Goal: Information Seeking & Learning: Learn about a topic

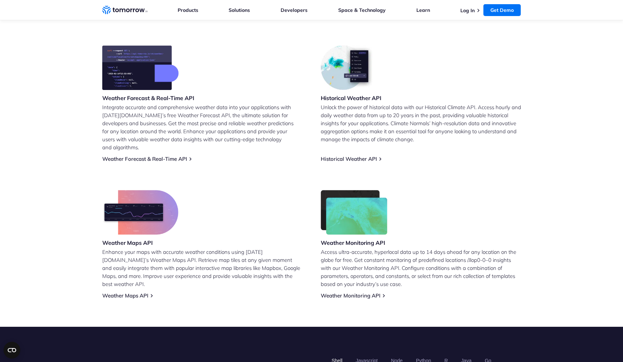
scroll to position [137, 0]
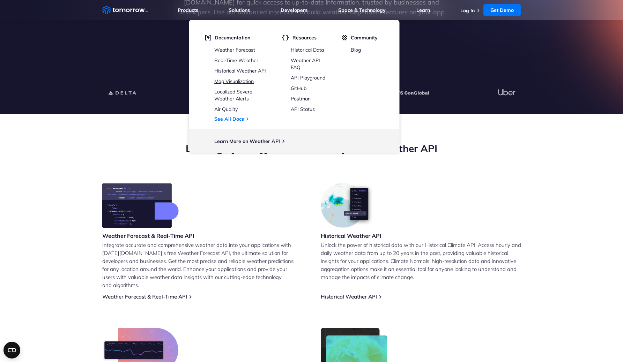
click at [238, 80] on link "Map Visualization" at bounding box center [233, 81] width 39 height 6
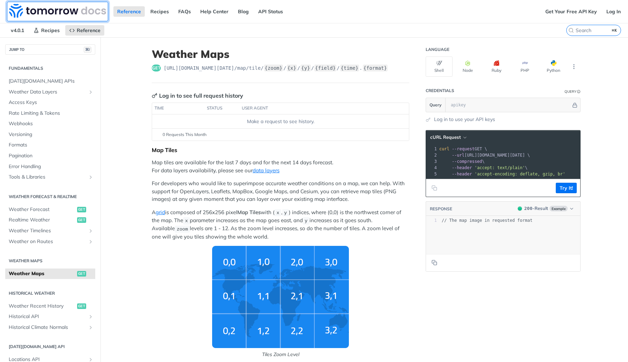
click at [26, 10] on img at bounding box center [57, 11] width 97 height 14
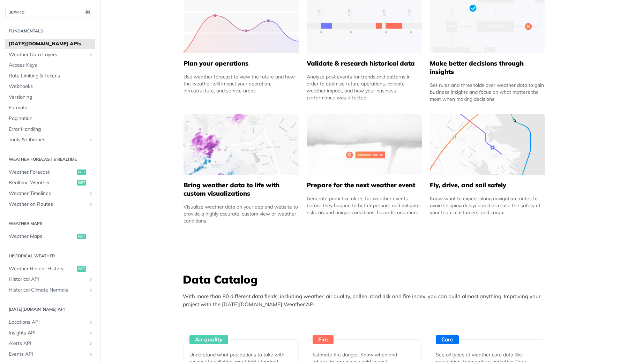
scroll to position [360, 0]
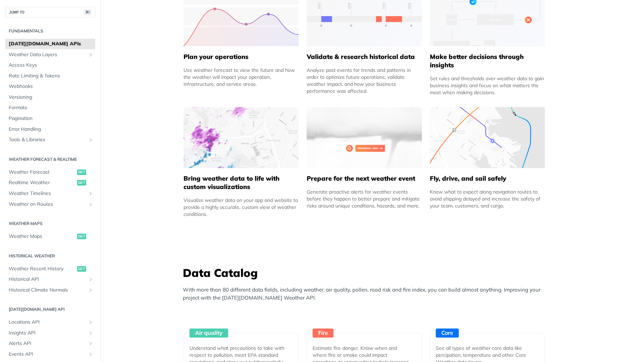
click at [238, 143] on img at bounding box center [241, 137] width 115 height 61
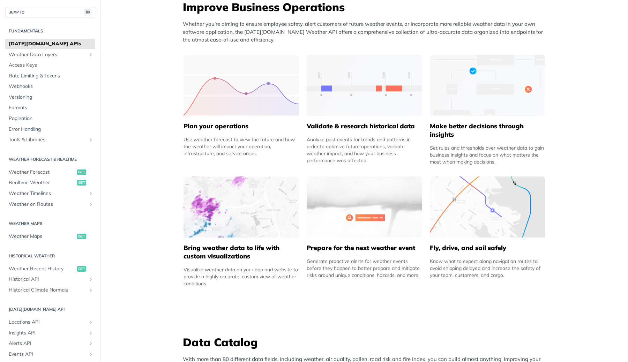
scroll to position [289, 0]
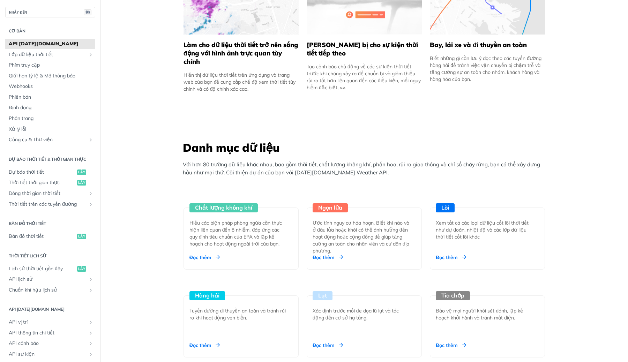
scroll to position [602, 0]
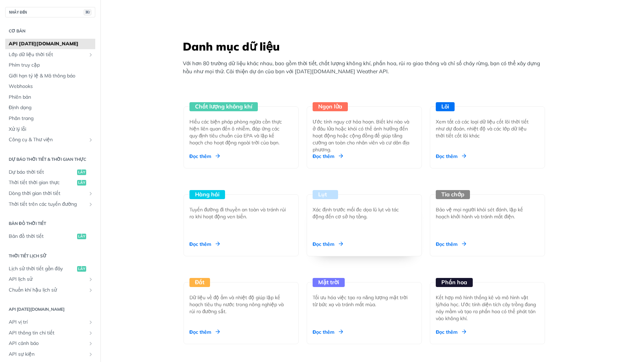
click at [333, 231] on div "Lụt Xác định trước mối đe dọa lũ lụt và tác động đến cơ sở hạ tầng. Đọc thêm" at bounding box center [364, 225] width 115 height 62
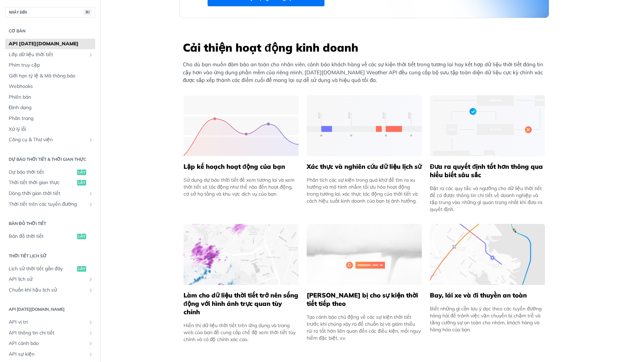
scroll to position [0, 0]
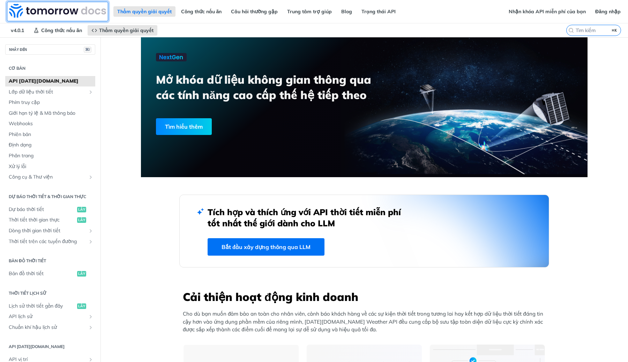
click at [64, 14] on img at bounding box center [57, 11] width 97 height 14
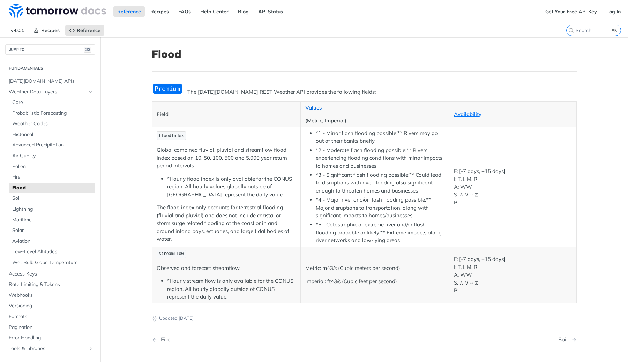
click at [305, 108] on link "Values" at bounding box center [313, 107] width 16 height 7
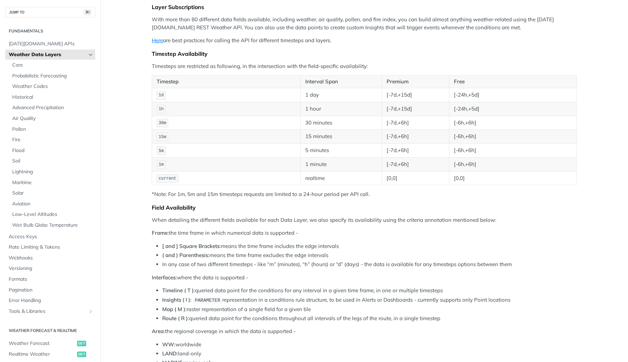
scroll to position [79, 0]
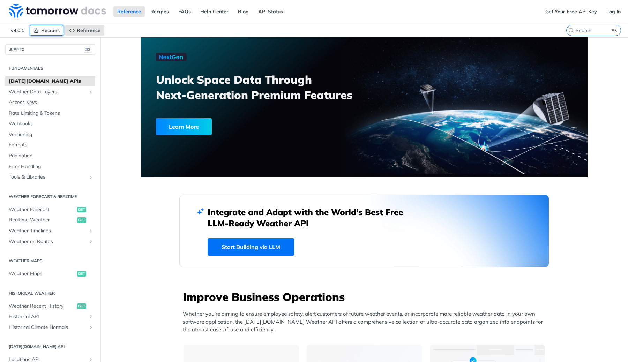
click at [40, 25] on link "Recipes" at bounding box center [47, 30] width 34 height 10
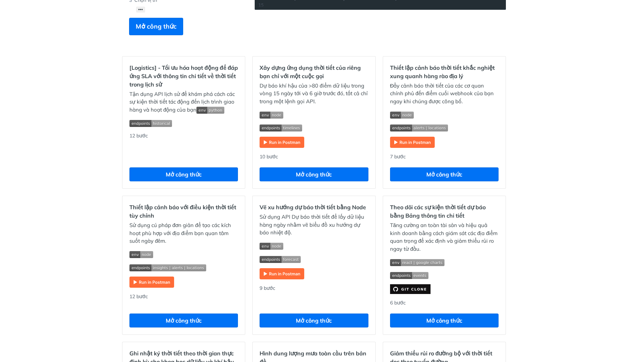
scroll to position [205, 0]
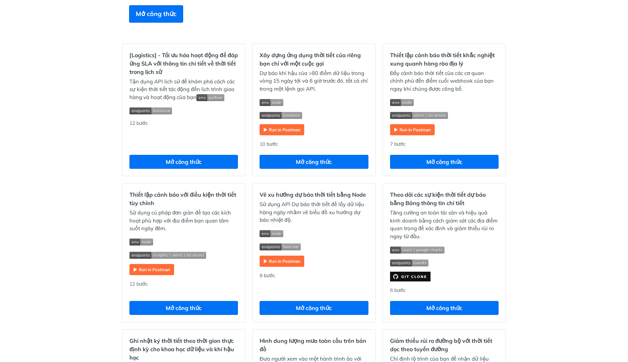
click at [554, 132] on div "Công thức nấu ăn [Logistics] - Tối ưu hóa hoạt động để đáp ứng SLA với thông ti…" at bounding box center [314, 297] width 628 height 931
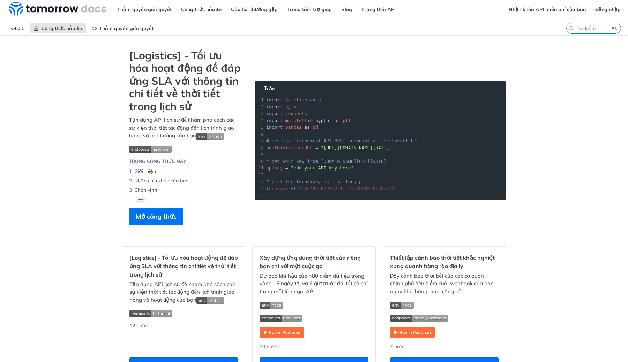
scroll to position [0, 0]
